Goal: Transaction & Acquisition: Obtain resource

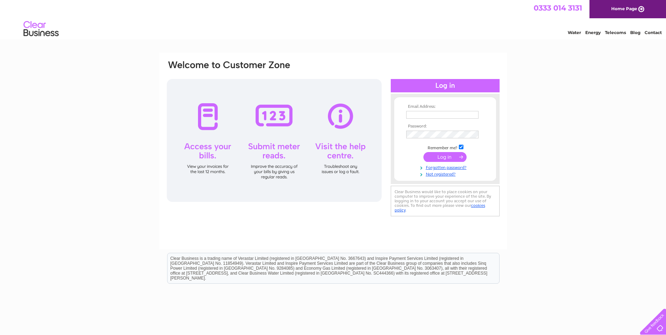
click at [418, 113] on input "text" at bounding box center [442, 115] width 72 height 8
type input "[EMAIL_ADDRESS][DOMAIN_NAME]"
click at [423, 153] on input "submit" at bounding box center [444, 158] width 43 height 10
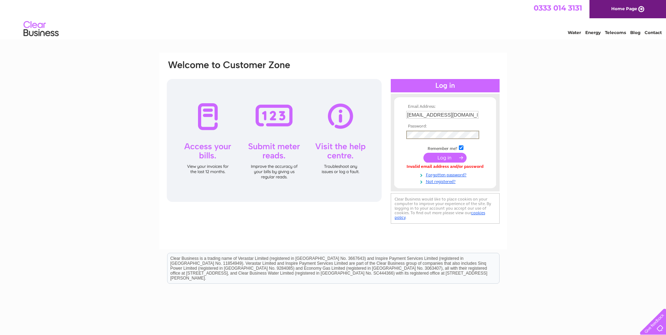
click at [423, 153] on input "submit" at bounding box center [444, 158] width 43 height 10
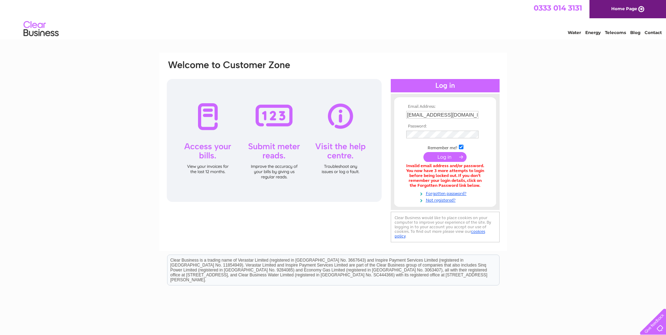
click at [408, 133] on td at bounding box center [444, 134] width 81 height 11
click at [439, 156] on input "submit" at bounding box center [444, 158] width 43 height 10
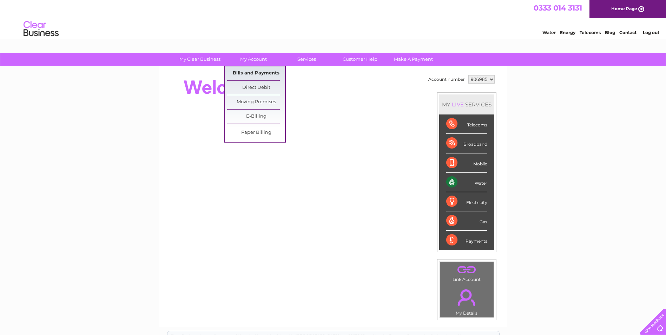
click at [255, 71] on link "Bills and Payments" at bounding box center [256, 73] width 58 height 14
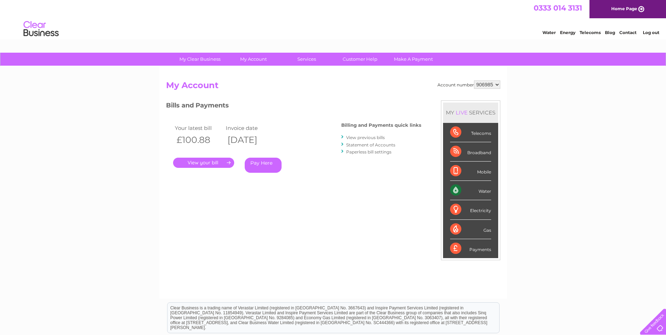
click at [191, 160] on link "." at bounding box center [203, 163] width 61 height 10
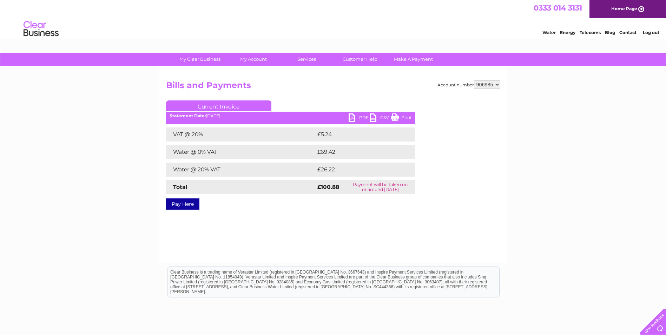
click at [358, 115] on link "PDF" at bounding box center [358, 118] width 21 height 10
click at [482, 84] on select "906985 906986" at bounding box center [487, 84] width 26 height 8
select select "906986"
click at [474, 80] on select "906985 906986" at bounding box center [487, 84] width 26 height 8
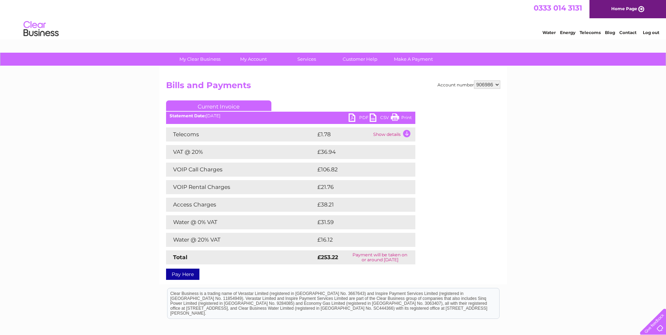
click at [355, 118] on link "PDF" at bounding box center [358, 118] width 21 height 10
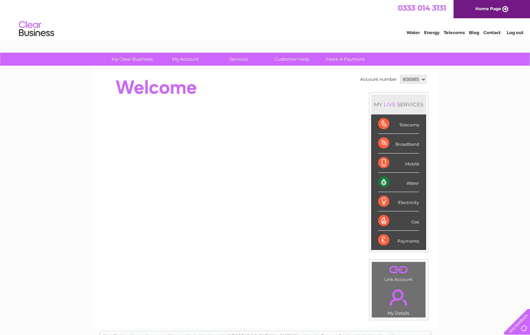
click at [485, 132] on div "My Clear Business Login Details My Details My Preferences Link Account My Accou…" at bounding box center [265, 250] width 530 height 394
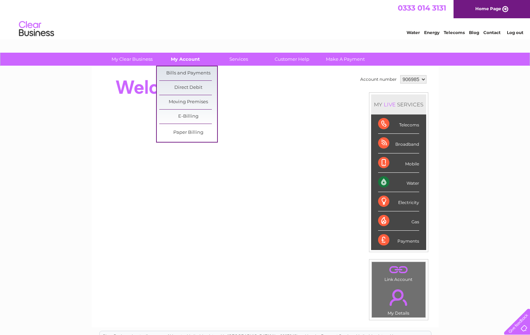
click at [172, 56] on link "My Account" at bounding box center [185, 59] width 58 height 13
click at [186, 73] on link "Bills and Payments" at bounding box center [188, 73] width 58 height 14
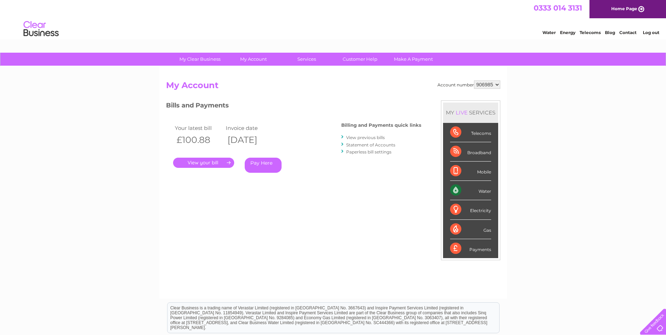
click at [367, 138] on link "View previous bills" at bounding box center [365, 137] width 39 height 5
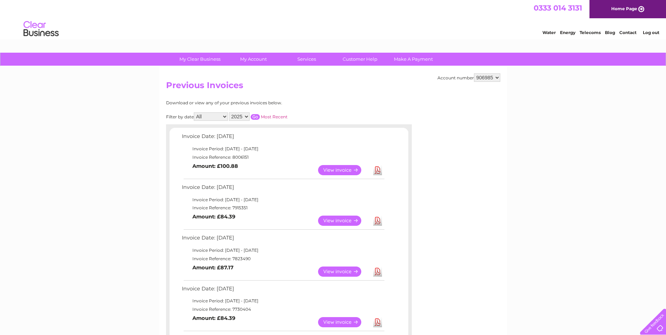
click at [485, 79] on select "906985 906986" at bounding box center [487, 77] width 26 height 8
select select "906986"
click at [474, 73] on select "906985 906986" at bounding box center [487, 77] width 26 height 8
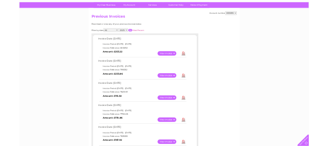
scroll to position [35, 0]
